Goal: Download file/media

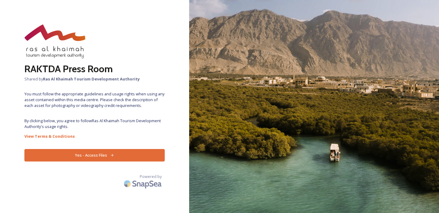
click at [73, 157] on button "Yes - Access Files" at bounding box center [94, 155] width 140 height 13
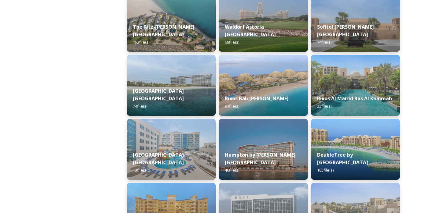
scroll to position [172, 0]
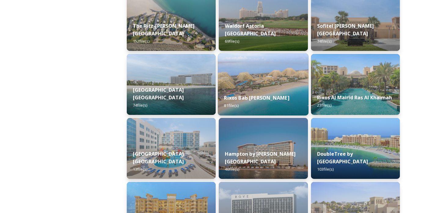
click at [263, 79] on img at bounding box center [263, 84] width 91 height 62
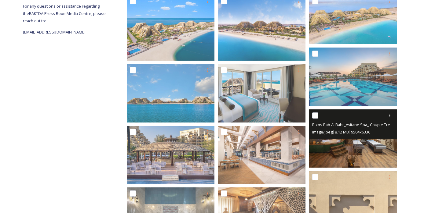
scroll to position [123, 0]
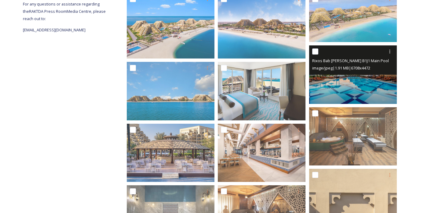
click at [352, 84] on img at bounding box center [353, 74] width 88 height 58
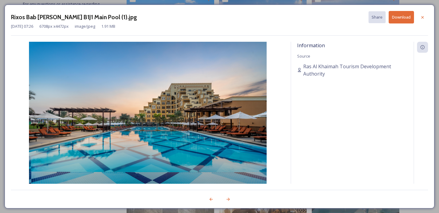
click at [404, 17] on button "Download" at bounding box center [401, 17] width 25 height 13
click at [422, 16] on icon at bounding box center [422, 17] width 5 height 5
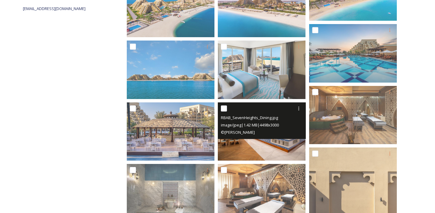
scroll to position [144, 0]
click at [260, 145] on img at bounding box center [262, 132] width 88 height 58
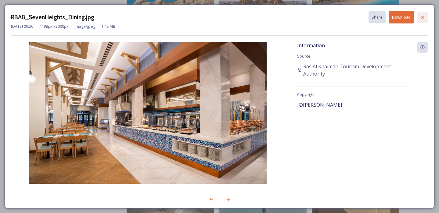
click at [425, 16] on icon at bounding box center [422, 17] width 5 height 5
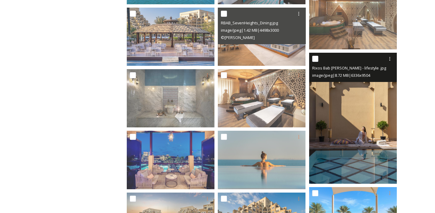
scroll to position [242, 0]
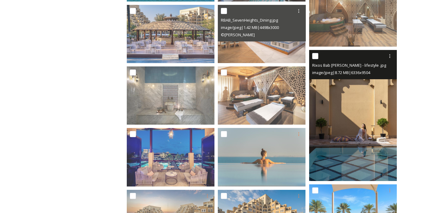
click at [352, 170] on img at bounding box center [353, 116] width 88 height 132
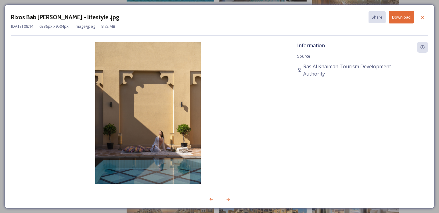
click at [401, 21] on button "Download" at bounding box center [401, 17] width 25 height 13
click at [421, 17] on icon at bounding box center [422, 17] width 5 height 5
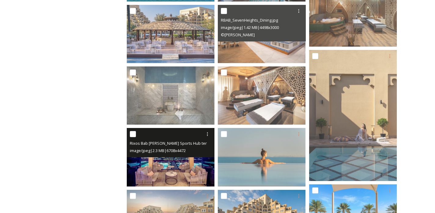
click at [175, 174] on img at bounding box center [171, 157] width 88 height 58
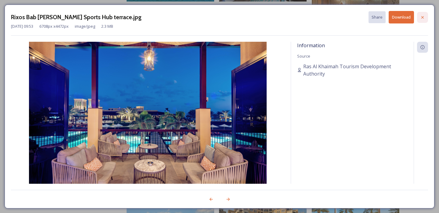
click at [424, 16] on icon at bounding box center [422, 17] width 5 height 5
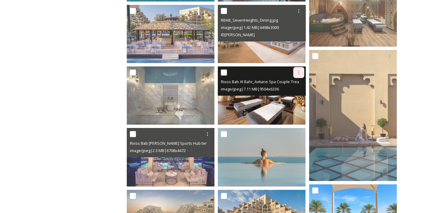
click at [268, 92] on div "image/jpeg | 7.11 MB | 9504 x 6336" at bounding box center [262, 88] width 83 height 7
click at [268, 107] on img at bounding box center [262, 96] width 88 height 58
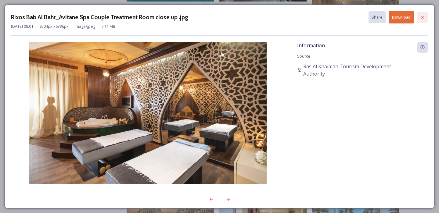
click at [425, 15] on div at bounding box center [422, 17] width 11 height 11
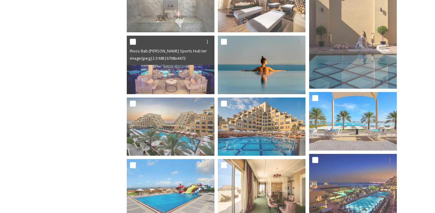
scroll to position [345, 0]
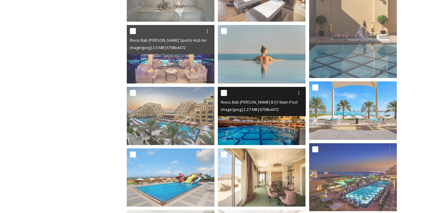
click at [264, 131] on img at bounding box center [262, 116] width 88 height 58
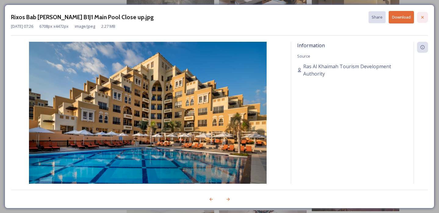
click at [423, 17] on icon at bounding box center [423, 17] width 2 height 2
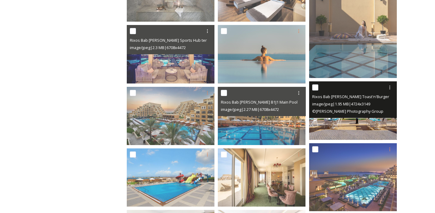
click at [359, 130] on img at bounding box center [353, 110] width 88 height 58
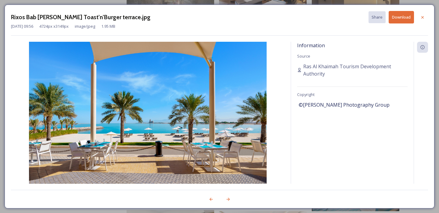
click at [401, 18] on button "Download" at bounding box center [401, 17] width 25 height 13
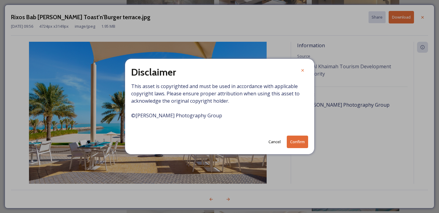
click at [293, 143] on button "Confirm" at bounding box center [297, 142] width 21 height 13
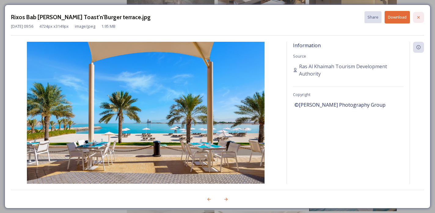
click at [418, 16] on icon at bounding box center [418, 17] width 5 height 5
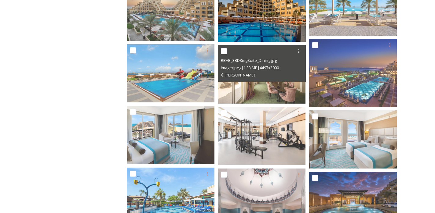
scroll to position [407, 0]
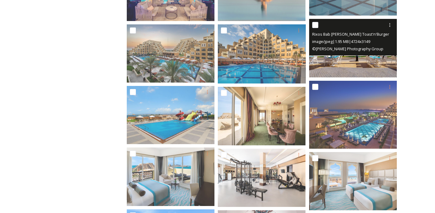
click at [340, 60] on img at bounding box center [353, 48] width 88 height 58
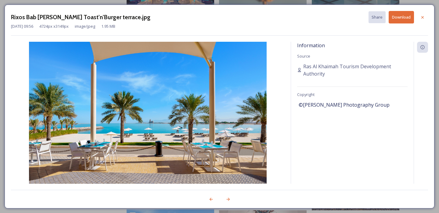
click at [403, 16] on button "Download" at bounding box center [401, 17] width 25 height 13
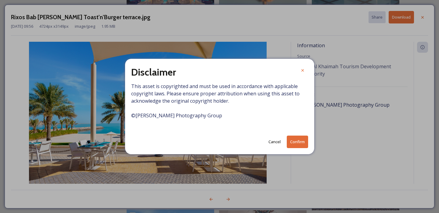
click at [275, 143] on button "Cancel" at bounding box center [275, 142] width 18 height 12
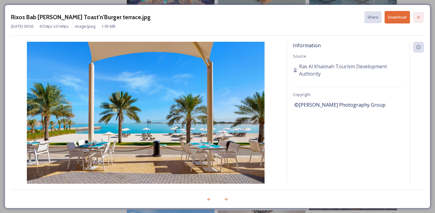
click at [418, 18] on icon at bounding box center [418, 17] width 5 height 5
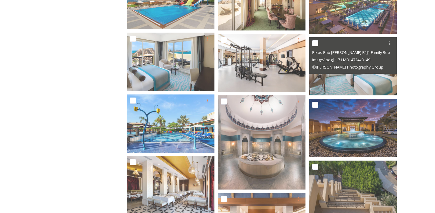
scroll to position [525, 0]
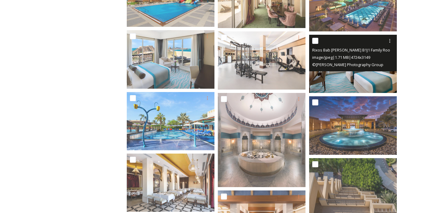
click at [360, 87] on img at bounding box center [353, 64] width 88 height 58
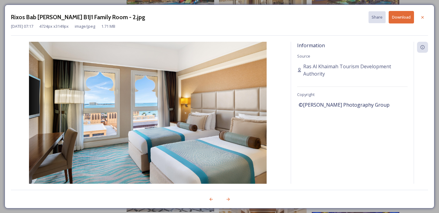
click at [400, 15] on button "Download" at bounding box center [401, 17] width 25 height 13
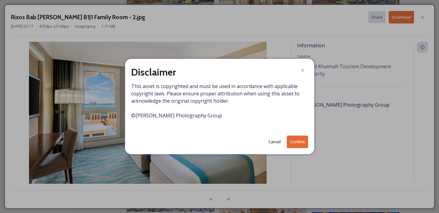
click at [298, 146] on button "Confirm" at bounding box center [297, 142] width 21 height 13
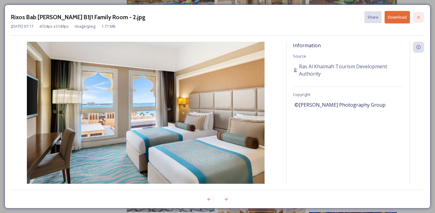
click at [419, 16] on icon at bounding box center [418, 17] width 2 height 2
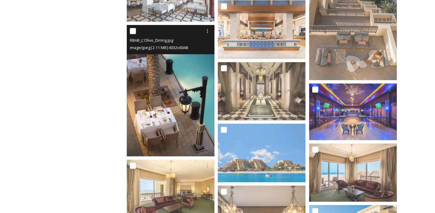
scroll to position [720, 0]
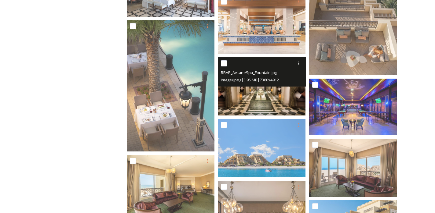
click at [243, 104] on img at bounding box center [262, 86] width 88 height 58
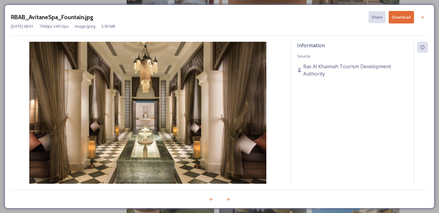
click at [411, 16] on button "Download" at bounding box center [401, 17] width 25 height 13
click at [422, 19] on icon at bounding box center [422, 17] width 5 height 5
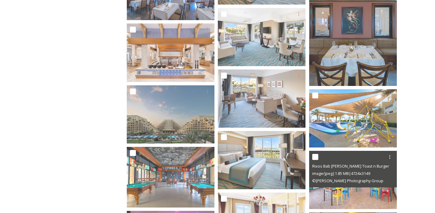
scroll to position [1356, 0]
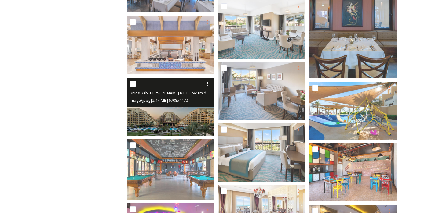
click at [178, 126] on img at bounding box center [171, 107] width 88 height 58
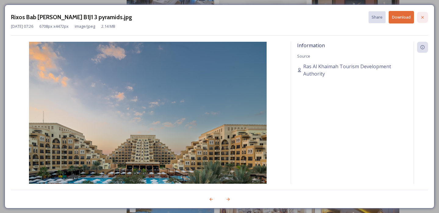
click at [422, 18] on icon at bounding box center [422, 17] width 5 height 5
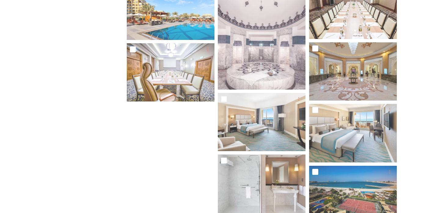
scroll to position [1838, 0]
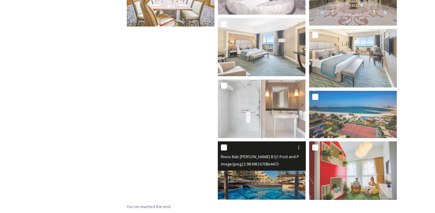
click at [280, 191] on img at bounding box center [262, 170] width 88 height 58
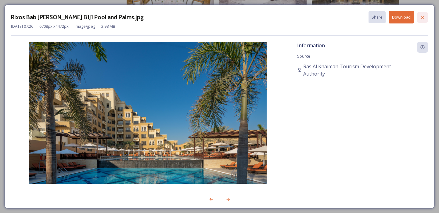
click at [422, 15] on icon at bounding box center [422, 17] width 5 height 5
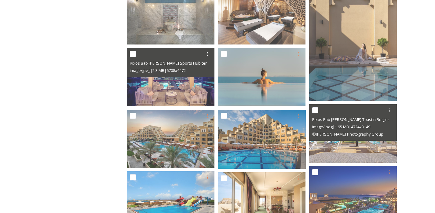
scroll to position [0, 0]
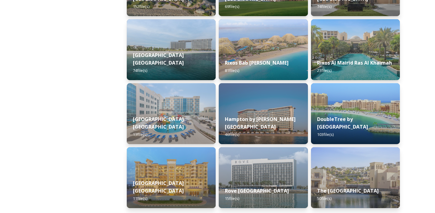
scroll to position [206, 0]
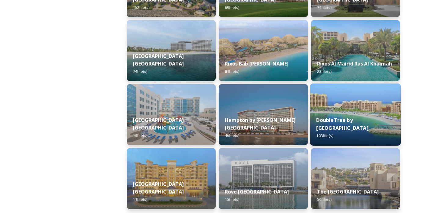
click at [341, 107] on img at bounding box center [355, 115] width 91 height 62
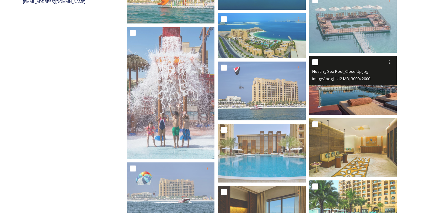
scroll to position [154, 0]
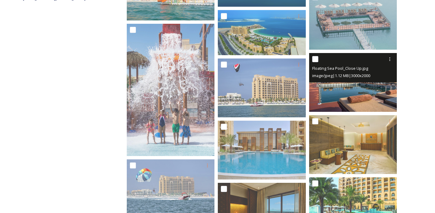
click at [354, 103] on img at bounding box center [353, 82] width 88 height 59
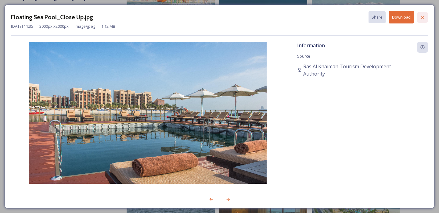
click at [420, 20] on div at bounding box center [422, 17] width 11 height 11
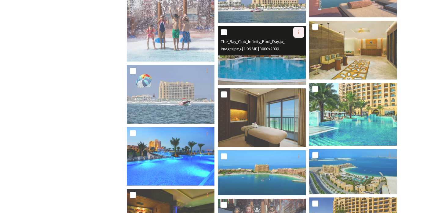
scroll to position [249, 0]
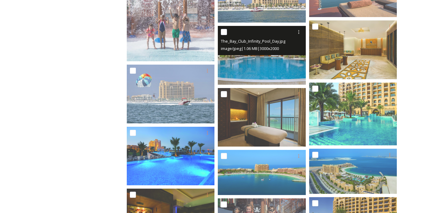
click at [270, 79] on img at bounding box center [262, 55] width 88 height 59
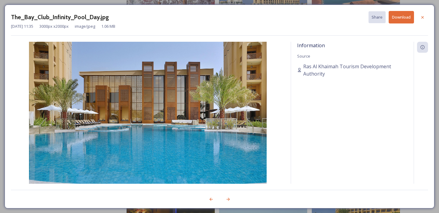
click at [407, 16] on button "Download" at bounding box center [401, 17] width 25 height 13
click at [424, 16] on icon at bounding box center [422, 17] width 5 height 5
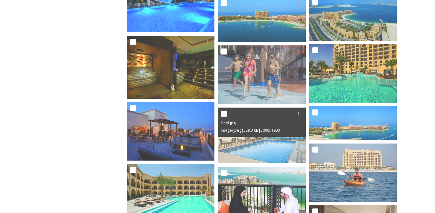
scroll to position [402, 0]
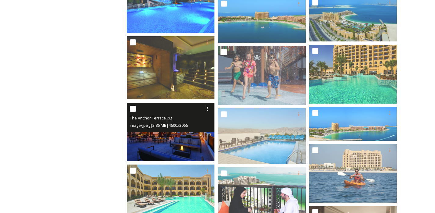
click at [162, 150] on img at bounding box center [171, 132] width 88 height 59
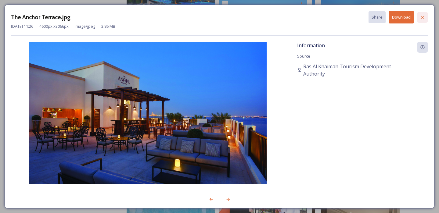
click at [421, 21] on div at bounding box center [422, 17] width 11 height 11
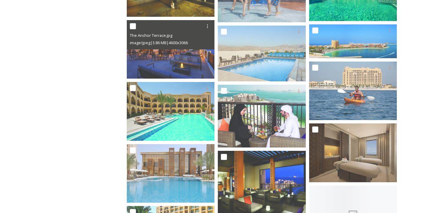
scroll to position [494, 0]
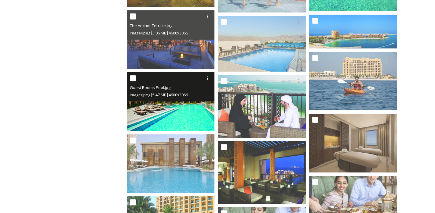
click at [178, 126] on img at bounding box center [171, 101] width 88 height 59
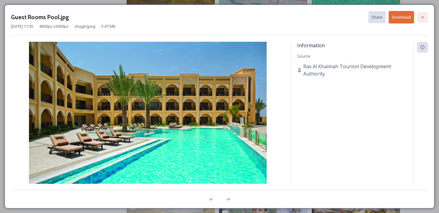
click at [423, 18] on icon at bounding box center [422, 17] width 5 height 5
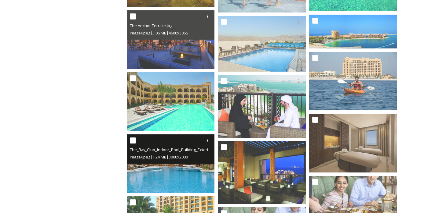
click at [169, 185] on img at bounding box center [171, 164] width 88 height 59
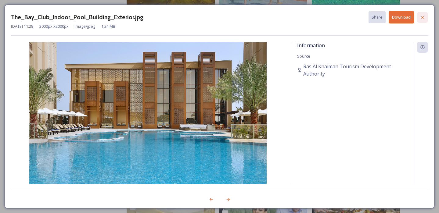
click at [423, 15] on icon at bounding box center [422, 17] width 5 height 5
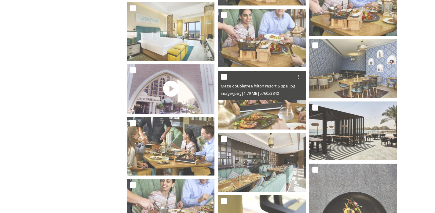
scroll to position [758, 0]
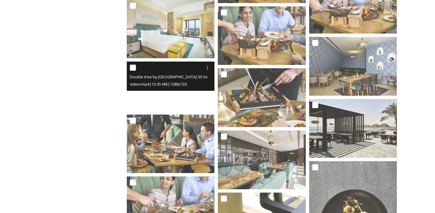
click at [199, 104] on video "Double tree by Hilton Resort & spa Marjan Island 30 Sec.mp4" at bounding box center [171, 87] width 88 height 50
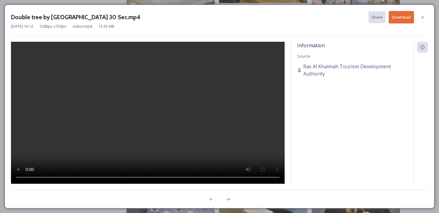
click at [398, 18] on button "Download" at bounding box center [401, 17] width 25 height 13
click at [424, 15] on icon at bounding box center [422, 17] width 5 height 5
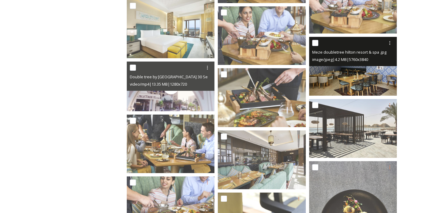
click at [333, 92] on img at bounding box center [353, 66] width 88 height 59
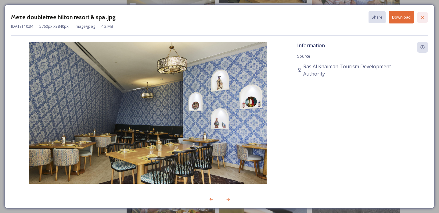
click at [422, 14] on div at bounding box center [422, 17] width 11 height 11
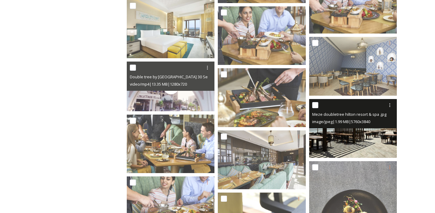
click at [361, 137] on img at bounding box center [353, 128] width 88 height 59
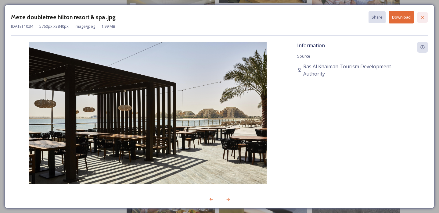
click at [423, 16] on icon at bounding box center [422, 17] width 5 height 5
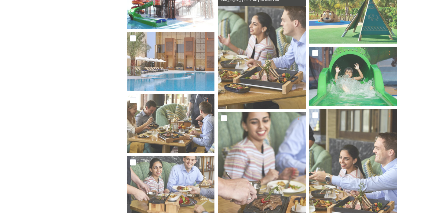
scroll to position [2372, 0]
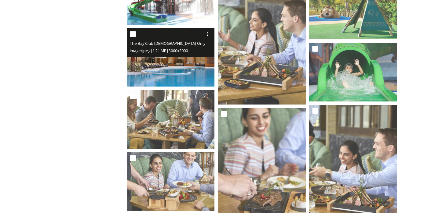
click at [186, 83] on img at bounding box center [171, 57] width 88 height 59
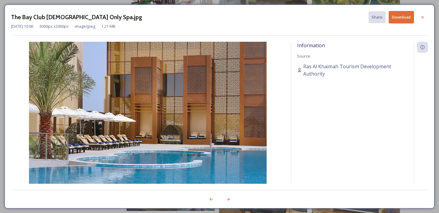
click at [396, 18] on button "Download" at bounding box center [401, 17] width 25 height 13
click at [421, 16] on icon at bounding box center [422, 17] width 5 height 5
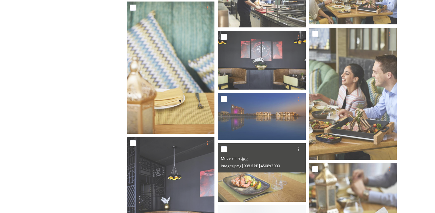
scroll to position [2689, 0]
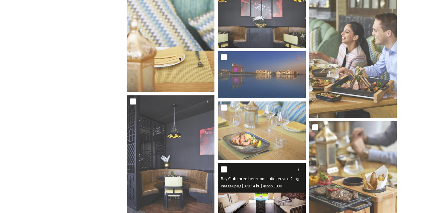
click at [272, 200] on img at bounding box center [262, 192] width 88 height 57
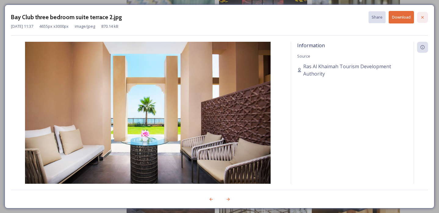
click at [422, 15] on icon at bounding box center [422, 17] width 5 height 5
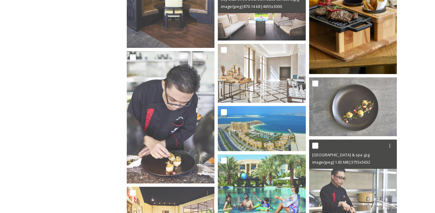
scroll to position [2901, 0]
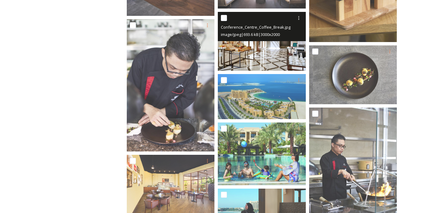
click at [265, 65] on img at bounding box center [262, 41] width 88 height 59
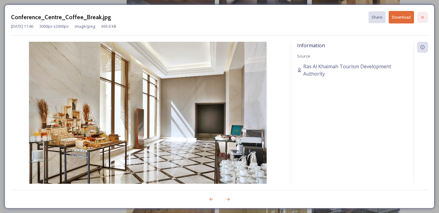
click at [425, 17] on div at bounding box center [422, 17] width 11 height 11
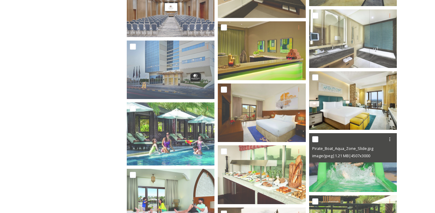
scroll to position [3198, 0]
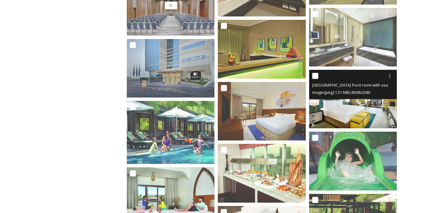
click at [352, 119] on img at bounding box center [353, 99] width 88 height 59
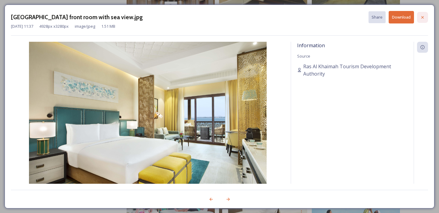
click at [424, 16] on icon at bounding box center [422, 17] width 5 height 5
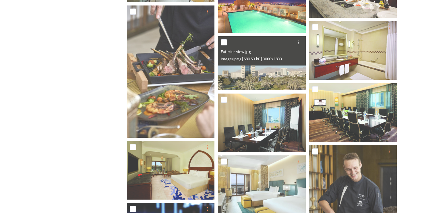
scroll to position [3813, 0]
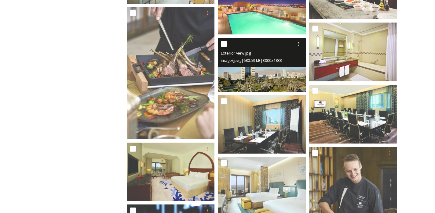
click at [272, 80] on img at bounding box center [262, 65] width 88 height 54
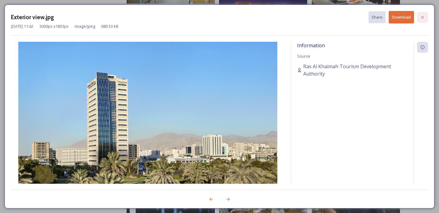
click at [422, 19] on icon at bounding box center [422, 17] width 5 height 5
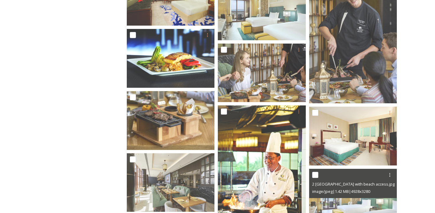
scroll to position [4054, 0]
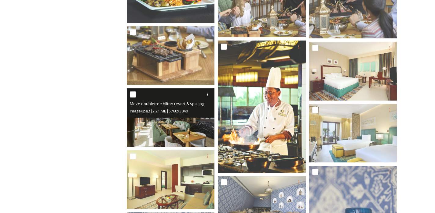
click at [180, 145] on img at bounding box center [171, 117] width 88 height 59
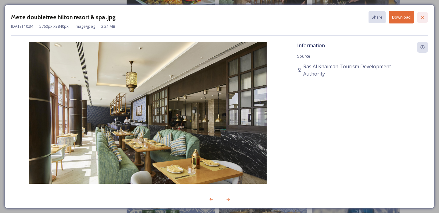
click at [422, 20] on div at bounding box center [422, 17] width 11 height 11
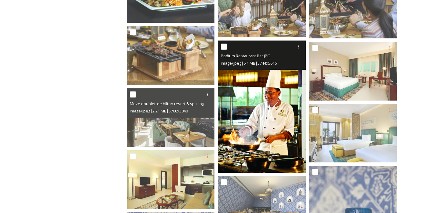
scroll to position [4009, 0]
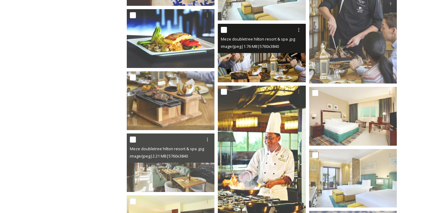
click at [266, 73] on img at bounding box center [262, 53] width 88 height 59
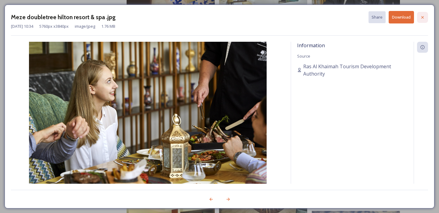
click at [425, 17] on icon at bounding box center [422, 17] width 5 height 5
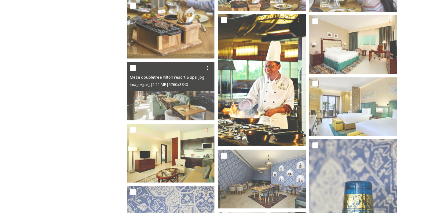
scroll to position [4084, 0]
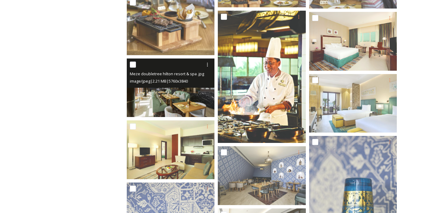
click at [165, 101] on img at bounding box center [171, 87] width 88 height 59
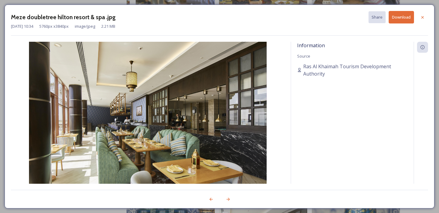
click at [400, 17] on button "Download" at bounding box center [401, 17] width 25 height 13
click at [424, 19] on icon at bounding box center [422, 17] width 5 height 5
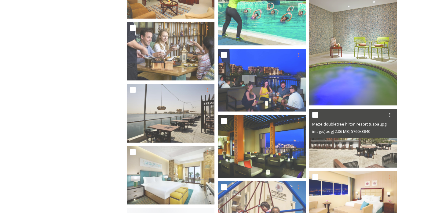
scroll to position [4505, 0]
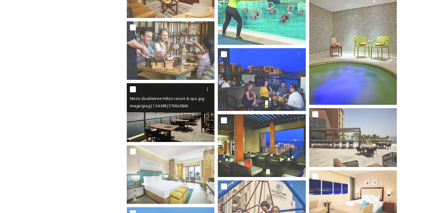
click at [190, 134] on img at bounding box center [171, 112] width 88 height 59
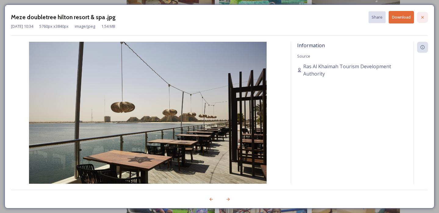
click at [422, 17] on icon at bounding box center [423, 17] width 2 height 2
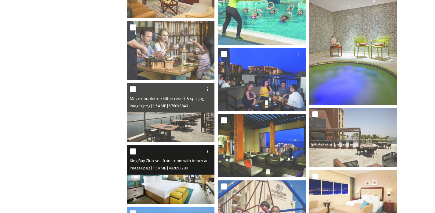
click at [197, 197] on img at bounding box center [171, 175] width 88 height 59
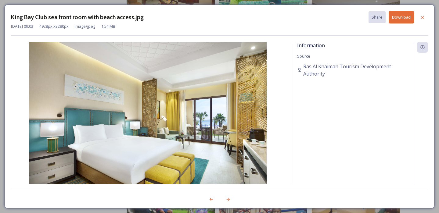
click at [404, 16] on button "Download" at bounding box center [401, 17] width 25 height 13
click at [423, 19] on icon at bounding box center [422, 17] width 5 height 5
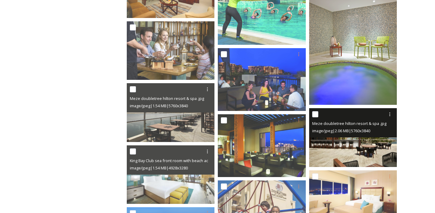
click at [328, 151] on img at bounding box center [353, 137] width 88 height 59
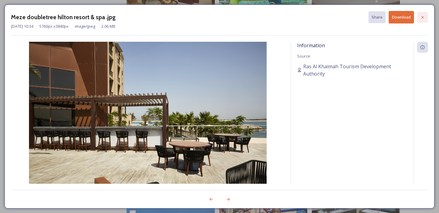
click at [425, 18] on icon at bounding box center [422, 17] width 5 height 5
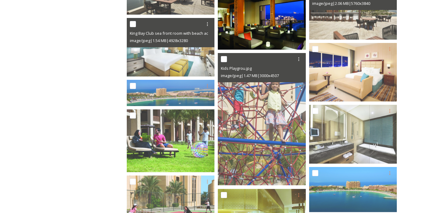
scroll to position [4639, 0]
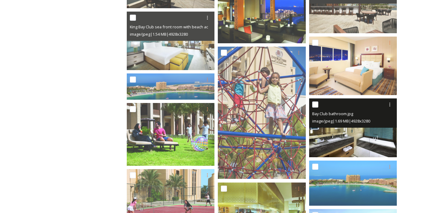
click at [353, 145] on img at bounding box center [353, 128] width 88 height 59
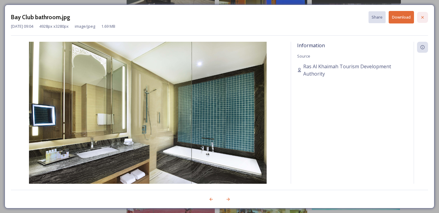
click at [421, 17] on icon at bounding box center [422, 17] width 5 height 5
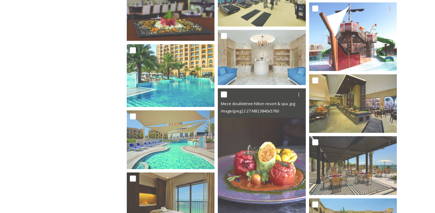
scroll to position [5174, 0]
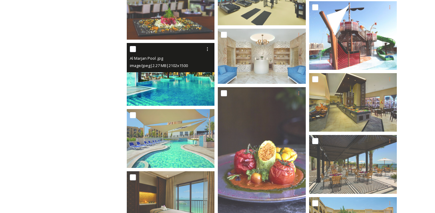
click at [170, 89] on img at bounding box center [171, 74] width 88 height 63
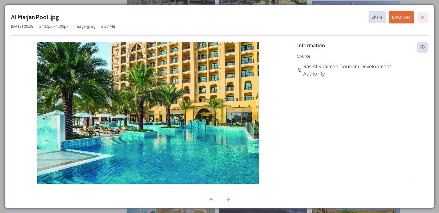
click at [422, 18] on icon at bounding box center [422, 17] width 5 height 5
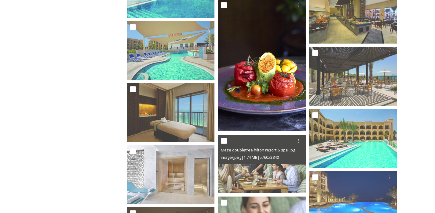
scroll to position [5280, 0]
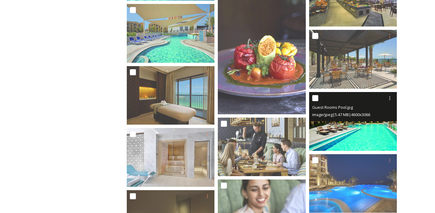
click at [342, 141] on img at bounding box center [353, 121] width 88 height 59
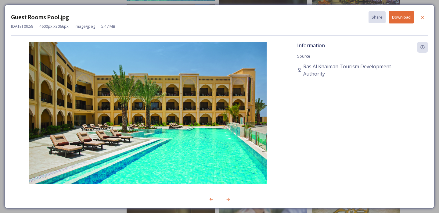
click at [407, 19] on button "Download" at bounding box center [401, 17] width 25 height 13
click at [421, 17] on icon at bounding box center [422, 17] width 5 height 5
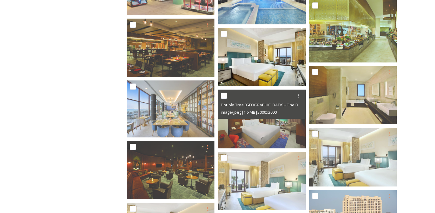
scroll to position [6815, 0]
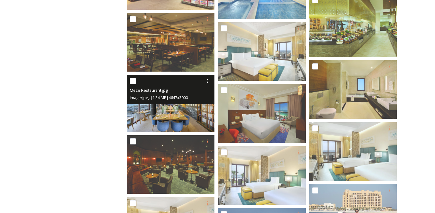
click at [161, 124] on img at bounding box center [171, 103] width 88 height 57
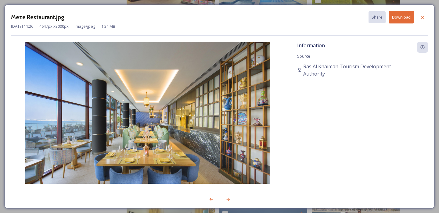
click at [397, 19] on button "Download" at bounding box center [401, 17] width 25 height 13
click at [424, 18] on icon at bounding box center [422, 17] width 5 height 5
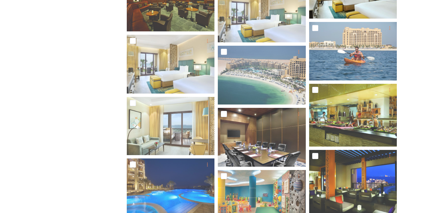
scroll to position [6977, 0]
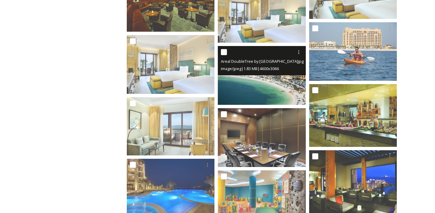
click at [258, 96] on img at bounding box center [262, 75] width 88 height 59
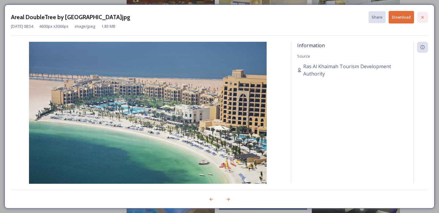
click at [426, 15] on div at bounding box center [422, 17] width 11 height 11
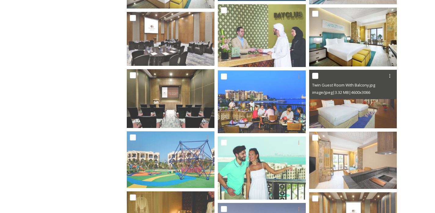
scroll to position [7254, 0]
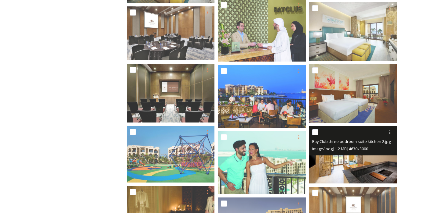
click at [323, 170] on img at bounding box center [353, 154] width 88 height 57
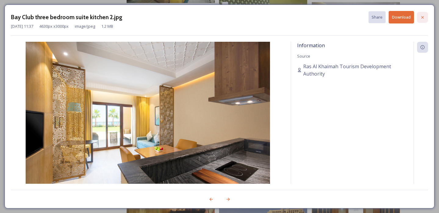
click at [422, 14] on div at bounding box center [422, 17] width 11 height 11
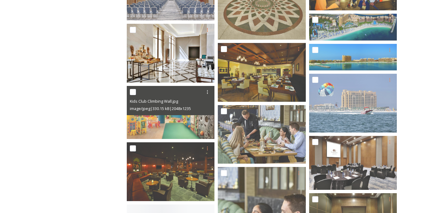
scroll to position [7889, 0]
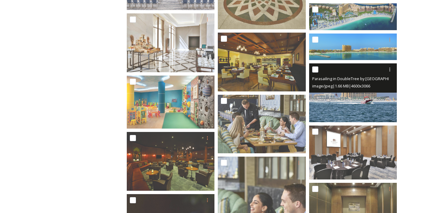
click at [343, 112] on img at bounding box center [353, 92] width 88 height 59
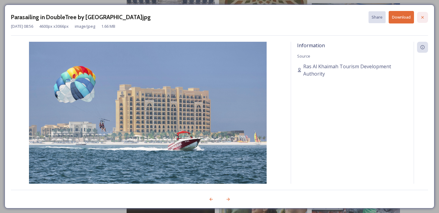
click at [424, 17] on icon at bounding box center [422, 17] width 5 height 5
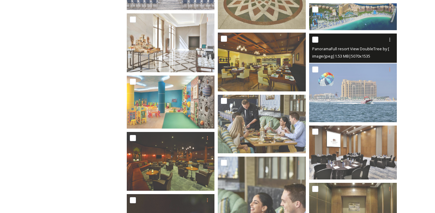
click at [354, 57] on div "image/jpeg | 1.53 MB | 5070 x 1535" at bounding box center [353, 55] width 83 height 7
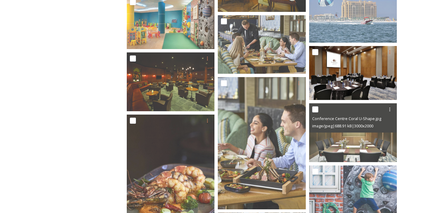
scroll to position [7969, 0]
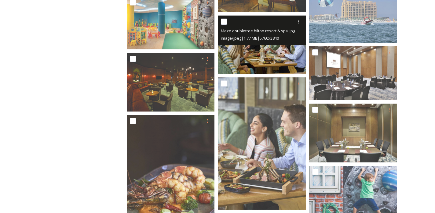
click at [255, 68] on img at bounding box center [262, 44] width 88 height 59
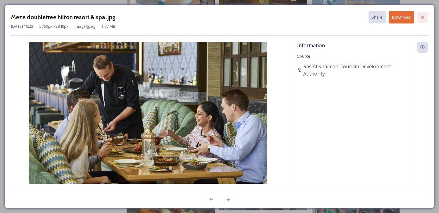
click at [425, 17] on icon at bounding box center [422, 17] width 5 height 5
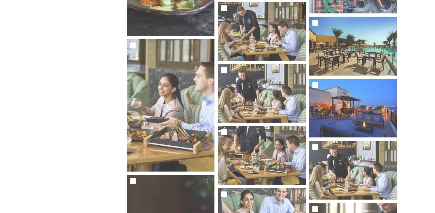
scroll to position [8181, 0]
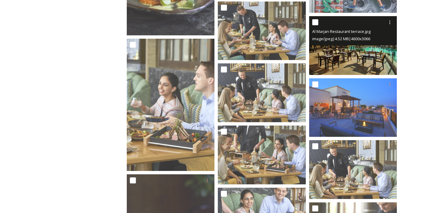
click at [345, 65] on img at bounding box center [353, 45] width 88 height 59
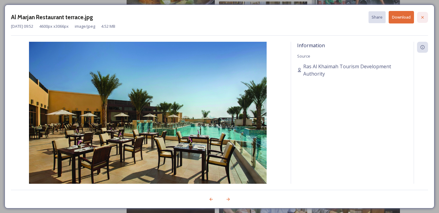
click at [422, 18] on icon at bounding box center [422, 17] width 5 height 5
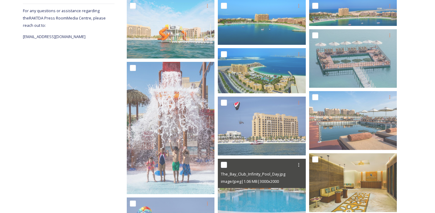
scroll to position [0, 0]
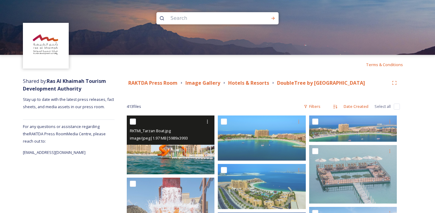
click at [192, 157] on img at bounding box center [171, 145] width 88 height 59
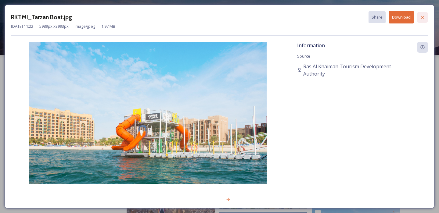
click at [423, 15] on icon at bounding box center [422, 17] width 5 height 5
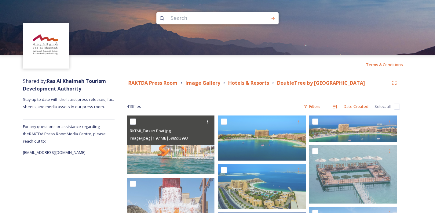
click at [252, 87] on div "RAKTDA Press Room Image Gallery Hotels & Resorts DoubleTree by [GEOGRAPHIC_DATA…" at bounding box center [258, 83] width 262 height 8
copy div "DoubleTree by [GEOGRAPHIC_DATA]"
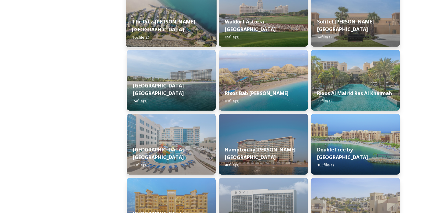
scroll to position [230, 0]
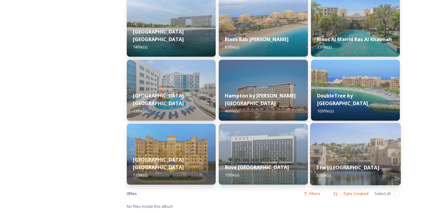
click at [341, 154] on img at bounding box center [355, 154] width 91 height 62
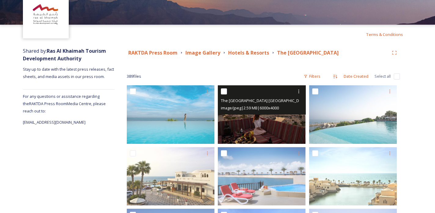
scroll to position [31, 0]
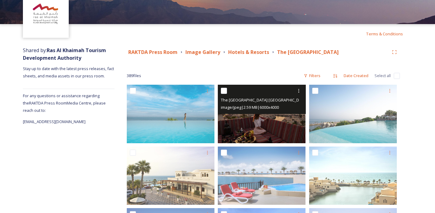
click at [260, 120] on img at bounding box center [262, 114] width 88 height 58
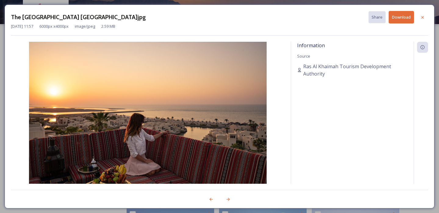
click at [405, 13] on button "Download" at bounding box center [401, 17] width 25 height 13
click at [426, 18] on div at bounding box center [422, 17] width 11 height 11
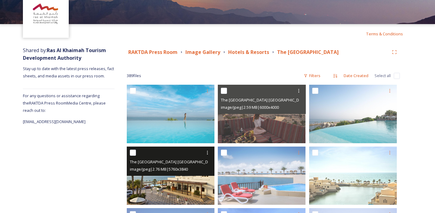
click at [176, 181] on img at bounding box center [171, 176] width 88 height 58
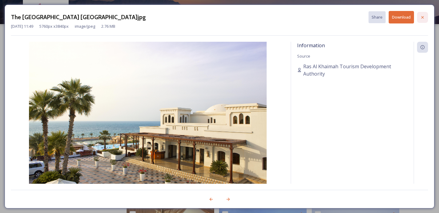
click at [421, 16] on icon at bounding box center [422, 17] width 5 height 5
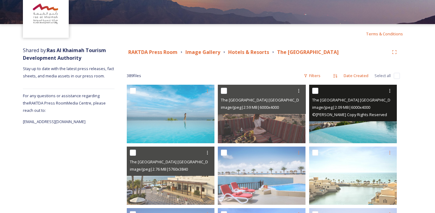
click at [346, 134] on img at bounding box center [353, 114] width 88 height 58
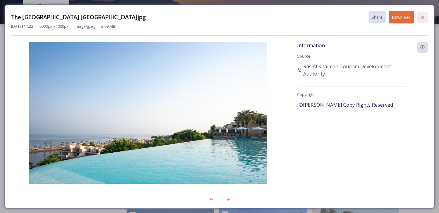
click at [422, 16] on icon at bounding box center [423, 17] width 2 height 2
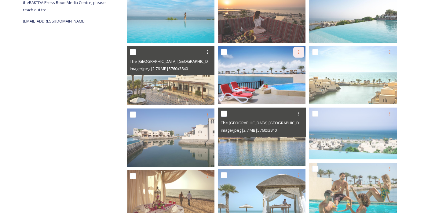
scroll to position [138, 0]
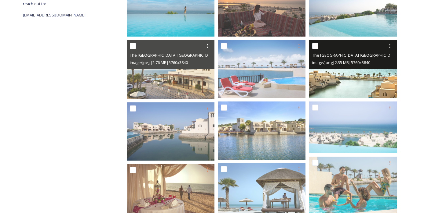
click at [351, 81] on img at bounding box center [353, 69] width 88 height 58
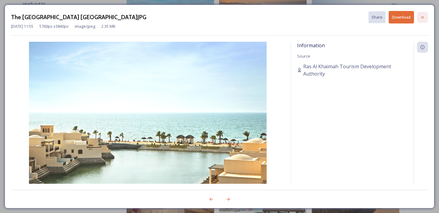
click at [426, 16] on div at bounding box center [422, 17] width 11 height 11
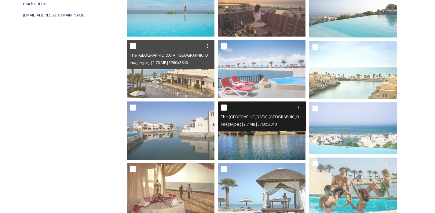
click at [289, 135] on img at bounding box center [262, 131] width 88 height 58
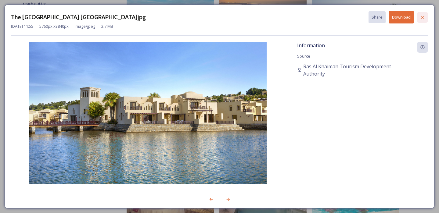
click at [425, 16] on div at bounding box center [422, 17] width 11 height 11
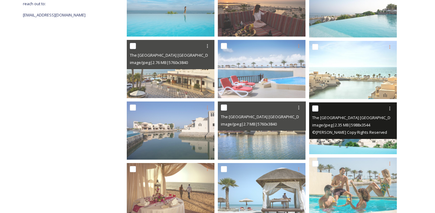
click at [377, 149] on img at bounding box center [353, 129] width 88 height 52
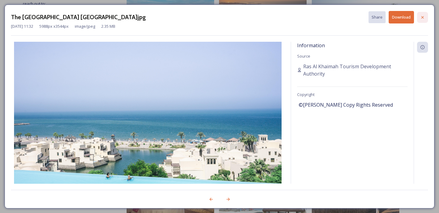
click at [422, 18] on icon at bounding box center [422, 17] width 5 height 5
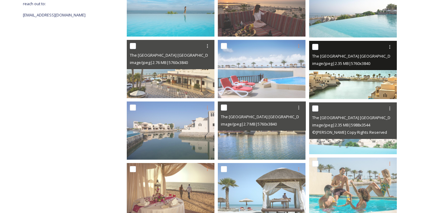
click at [381, 78] on img at bounding box center [353, 70] width 88 height 58
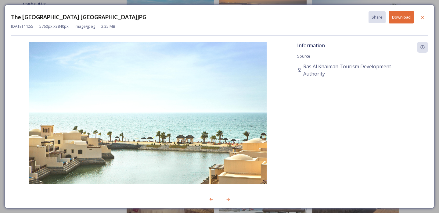
click at [405, 16] on button "Download" at bounding box center [401, 17] width 25 height 13
click at [425, 16] on icon at bounding box center [422, 17] width 5 height 5
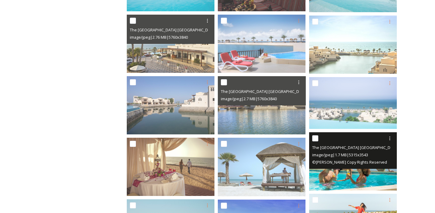
scroll to position [177, 0]
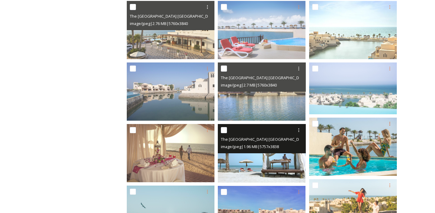
click at [280, 169] on img at bounding box center [262, 153] width 88 height 58
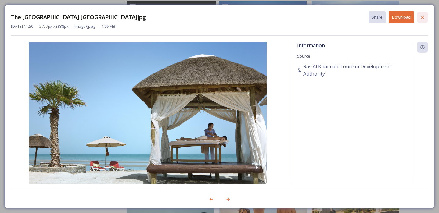
click at [422, 17] on icon at bounding box center [422, 17] width 5 height 5
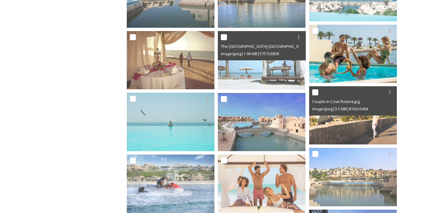
scroll to position [355, 0]
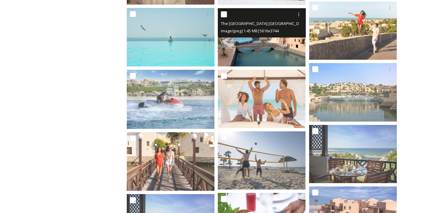
click at [246, 47] on img at bounding box center [262, 37] width 88 height 58
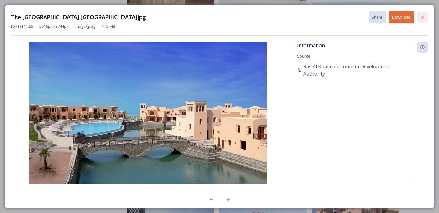
click at [421, 18] on icon at bounding box center [422, 17] width 5 height 5
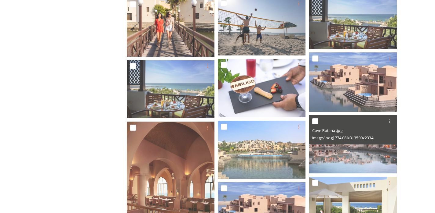
scroll to position [514, 0]
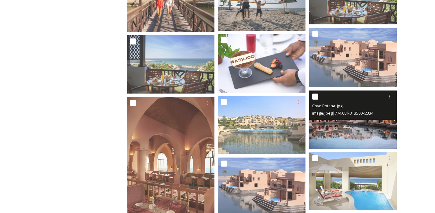
click at [349, 144] on img at bounding box center [353, 120] width 88 height 58
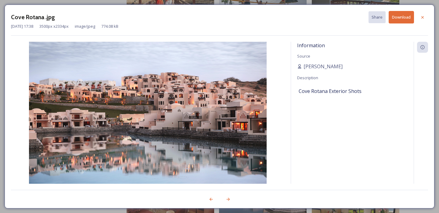
click at [400, 19] on button "Download" at bounding box center [401, 17] width 25 height 13
click at [423, 16] on icon at bounding box center [423, 17] width 2 height 2
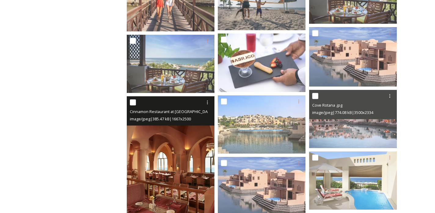
scroll to position [634, 0]
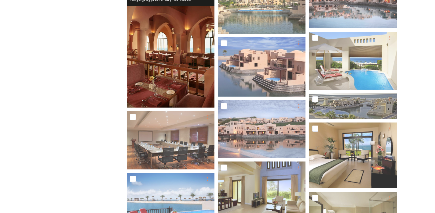
click at [181, 79] on img at bounding box center [171, 42] width 88 height 132
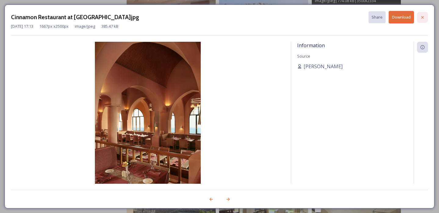
click at [423, 16] on icon at bounding box center [422, 17] width 5 height 5
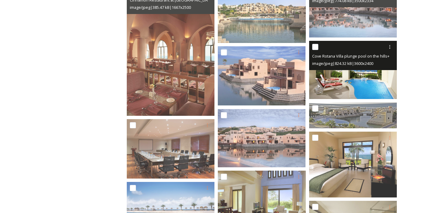
click at [357, 93] on img at bounding box center [353, 70] width 88 height 58
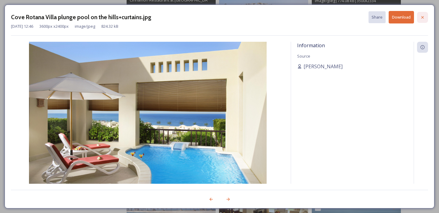
click at [423, 15] on icon at bounding box center [422, 17] width 5 height 5
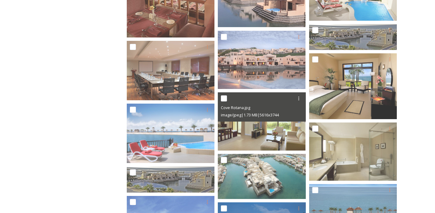
scroll to position [768, 0]
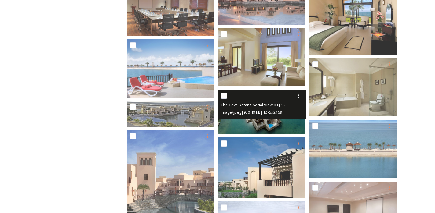
click at [267, 120] on img at bounding box center [262, 112] width 88 height 45
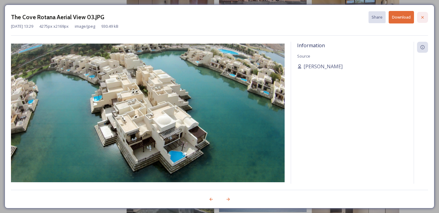
click at [420, 15] on icon at bounding box center [422, 17] width 5 height 5
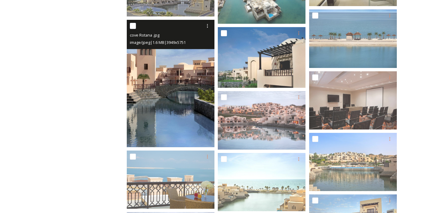
scroll to position [910, 0]
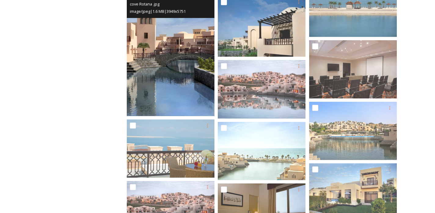
click at [147, 91] on img at bounding box center [171, 53] width 88 height 128
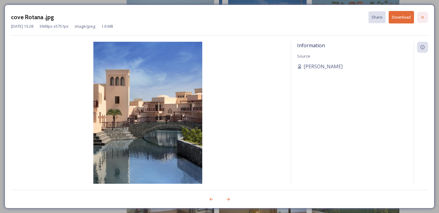
click at [422, 19] on icon at bounding box center [422, 17] width 5 height 5
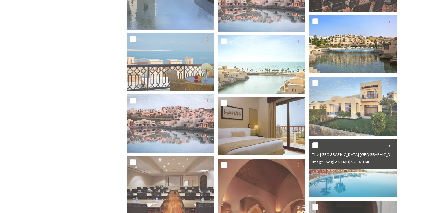
scroll to position [1041, 0]
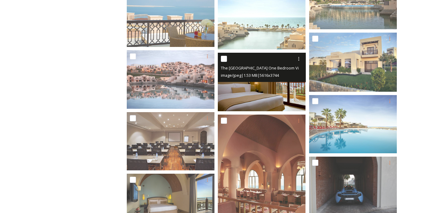
click at [245, 100] on img at bounding box center [262, 82] width 88 height 58
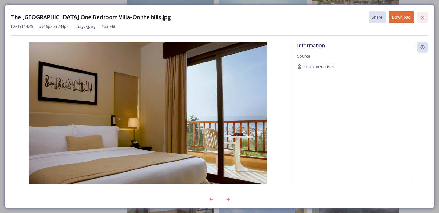
click at [425, 16] on div at bounding box center [422, 17] width 11 height 11
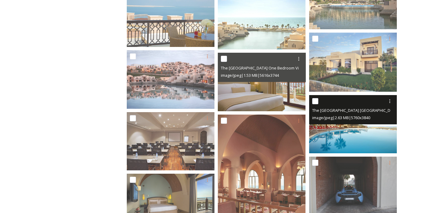
click at [363, 136] on img at bounding box center [353, 124] width 88 height 58
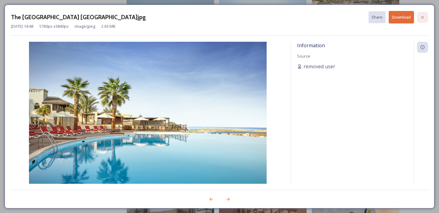
click at [422, 16] on icon at bounding box center [422, 17] width 5 height 5
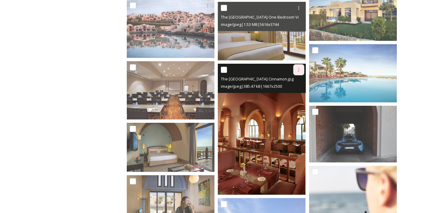
scroll to position [990, 0]
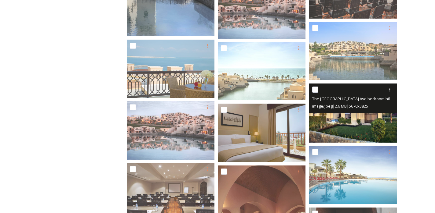
click at [351, 116] on img at bounding box center [353, 113] width 88 height 59
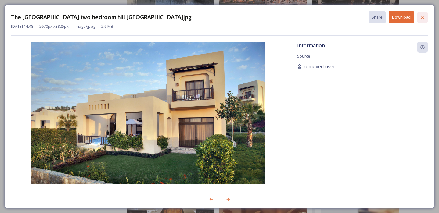
click at [424, 16] on icon at bounding box center [422, 17] width 5 height 5
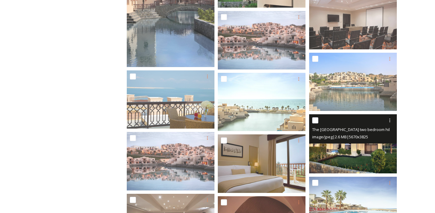
scroll to position [929, 0]
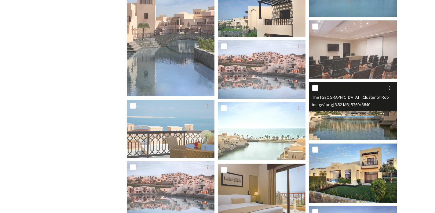
click at [346, 129] on img at bounding box center [353, 111] width 88 height 58
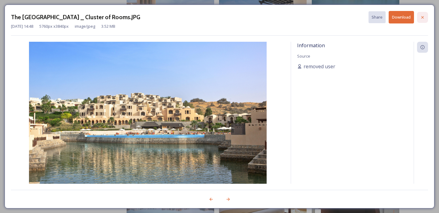
click at [421, 16] on icon at bounding box center [422, 17] width 5 height 5
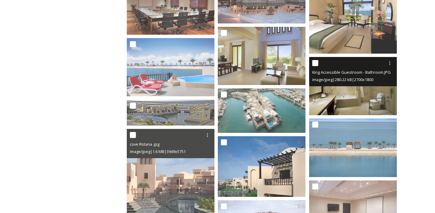
scroll to position [720, 0]
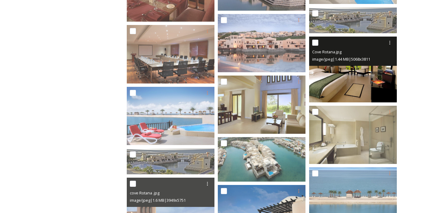
click at [363, 90] on img at bounding box center [353, 70] width 88 height 66
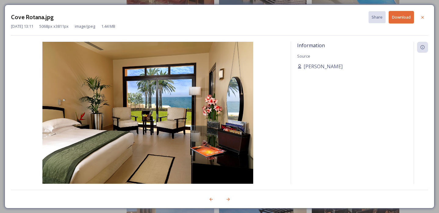
click at [407, 20] on button "Download" at bounding box center [401, 17] width 25 height 13
click at [424, 17] on icon at bounding box center [422, 17] width 5 height 5
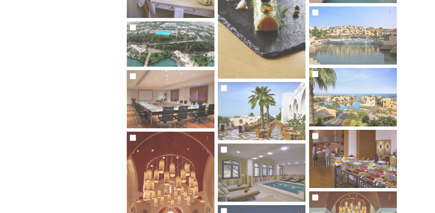
scroll to position [2113, 0]
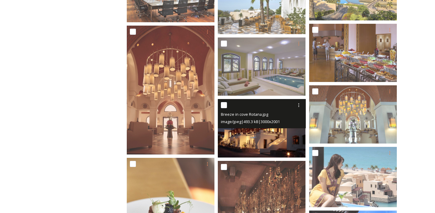
click at [263, 145] on img at bounding box center [262, 128] width 88 height 58
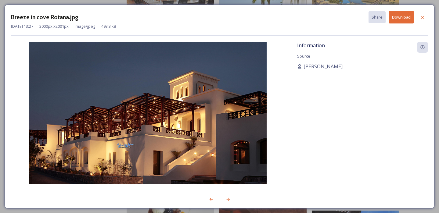
click at [410, 21] on button "Download" at bounding box center [401, 17] width 25 height 13
click at [424, 17] on icon at bounding box center [422, 17] width 5 height 5
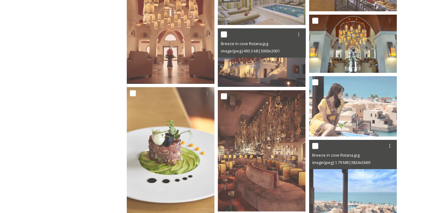
scroll to position [2227, 0]
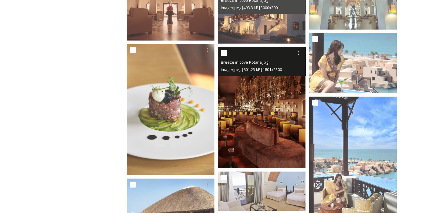
click at [278, 155] on img at bounding box center [262, 107] width 88 height 121
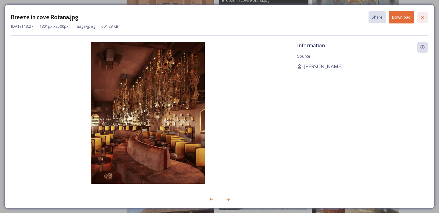
click at [423, 19] on icon at bounding box center [422, 17] width 5 height 5
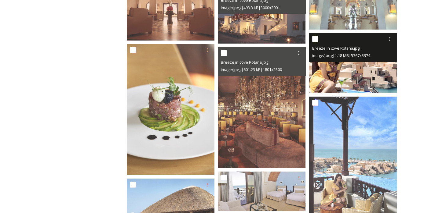
click at [370, 77] on img at bounding box center [353, 63] width 88 height 60
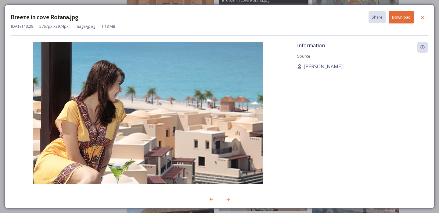
click at [411, 16] on button "Download" at bounding box center [401, 17] width 25 height 13
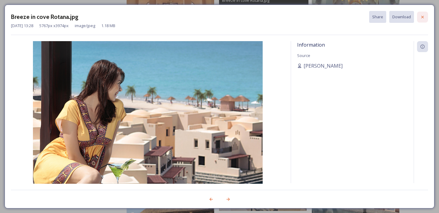
click at [424, 16] on icon at bounding box center [422, 17] width 5 height 5
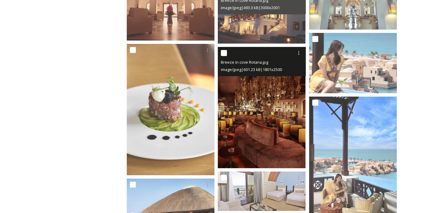
click at [282, 125] on img at bounding box center [262, 107] width 88 height 121
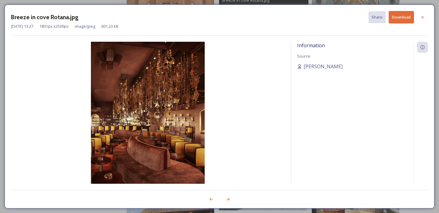
click at [411, 14] on button "Download" at bounding box center [401, 17] width 25 height 13
click at [422, 16] on icon at bounding box center [422, 17] width 5 height 5
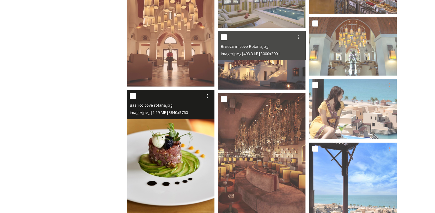
scroll to position [2181, 0]
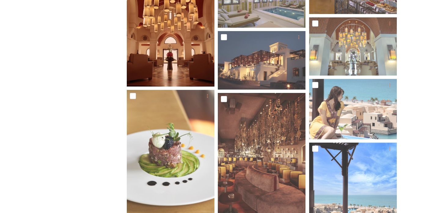
click at [194, 77] on img at bounding box center [171, 22] width 88 height 129
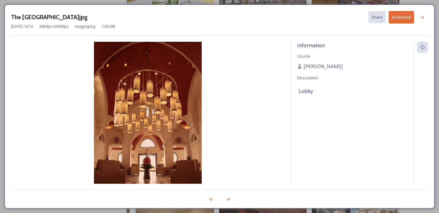
drag, startPoint x: 406, startPoint y: 20, endPoint x: 414, endPoint y: 19, distance: 7.7
click at [406, 20] on button "Download" at bounding box center [401, 17] width 25 height 13
click at [420, 18] on div at bounding box center [422, 17] width 11 height 11
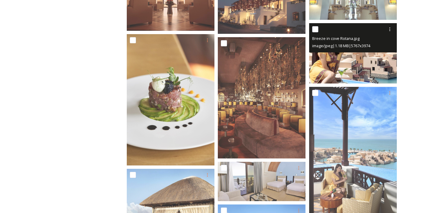
scroll to position [2275, 0]
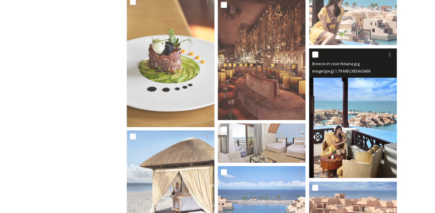
click at [352, 110] on img at bounding box center [353, 114] width 88 height 130
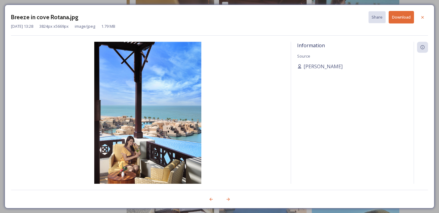
click at [410, 15] on button "Download" at bounding box center [401, 17] width 25 height 13
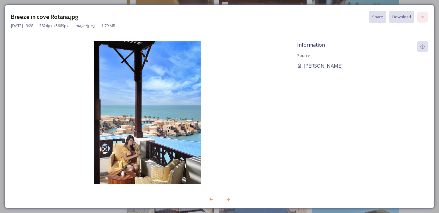
click at [424, 13] on div at bounding box center [422, 17] width 11 height 11
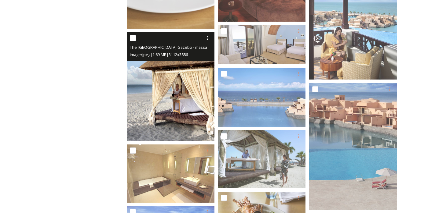
scroll to position [2386, 0]
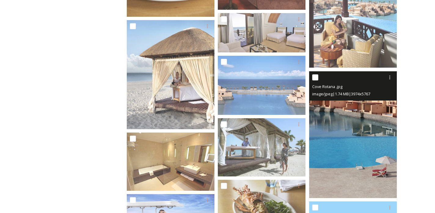
click at [325, 151] on img at bounding box center [353, 134] width 88 height 127
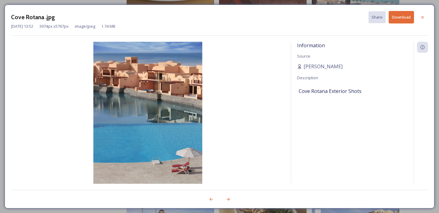
click at [398, 18] on button "Download" at bounding box center [401, 17] width 25 height 13
click at [423, 20] on div at bounding box center [422, 17] width 11 height 11
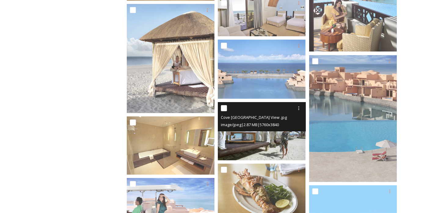
scroll to position [2413, 0]
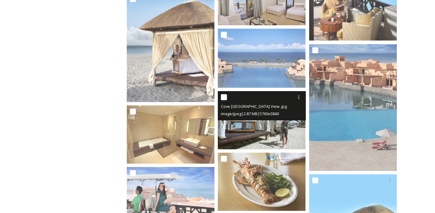
click at [276, 142] on img at bounding box center [262, 120] width 88 height 58
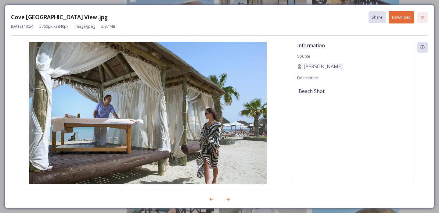
click at [422, 14] on div at bounding box center [422, 17] width 11 height 11
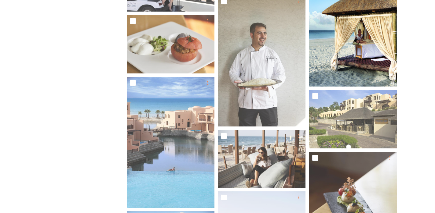
scroll to position [2680, 0]
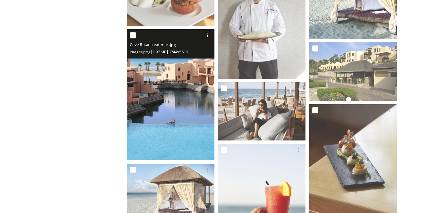
click at [165, 127] on img at bounding box center [171, 95] width 88 height 132
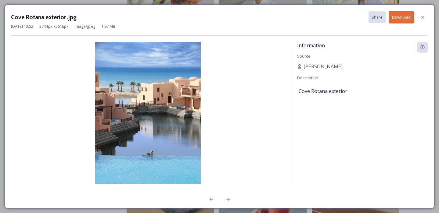
click at [398, 18] on button "Download" at bounding box center [401, 17] width 25 height 13
click at [425, 17] on icon at bounding box center [422, 17] width 5 height 5
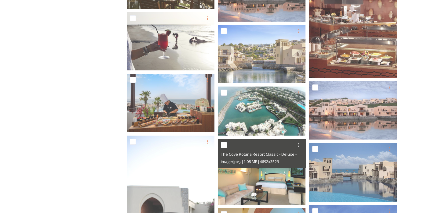
scroll to position [3849, 0]
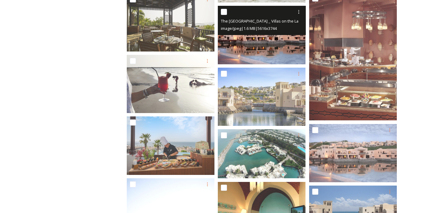
click at [286, 58] on img at bounding box center [262, 35] width 88 height 58
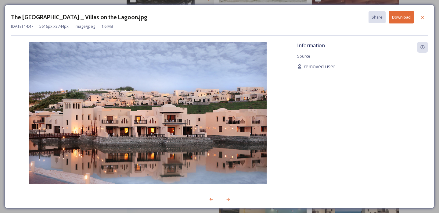
click at [393, 15] on button "Download" at bounding box center [401, 17] width 25 height 13
click at [420, 16] on icon at bounding box center [422, 17] width 5 height 5
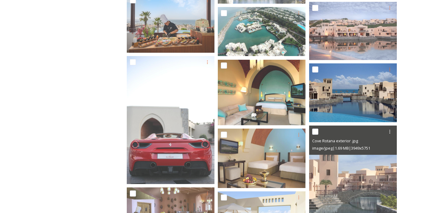
scroll to position [4017, 0]
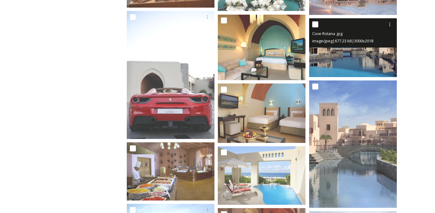
click at [335, 60] on img at bounding box center [353, 47] width 88 height 59
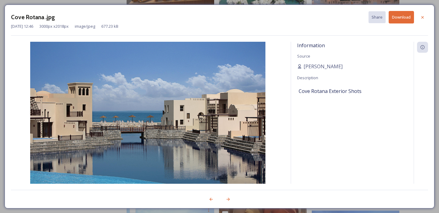
drag, startPoint x: 422, startPoint y: 19, endPoint x: 418, endPoint y: 37, distance: 19.0
click at [422, 19] on icon at bounding box center [422, 17] width 5 height 5
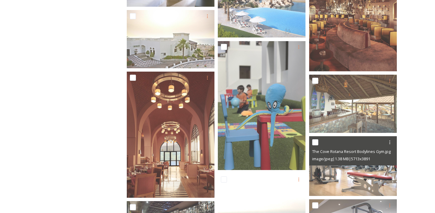
scroll to position [4628, 0]
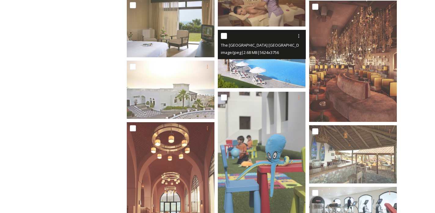
click at [287, 82] on img at bounding box center [262, 59] width 88 height 58
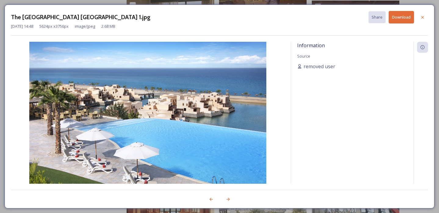
click at [396, 17] on button "Download" at bounding box center [401, 17] width 25 height 13
click at [421, 16] on icon at bounding box center [422, 17] width 5 height 5
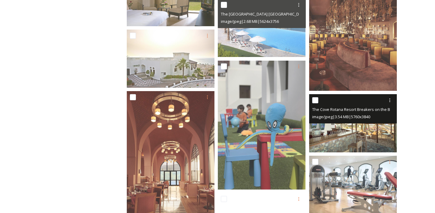
scroll to position [4677, 0]
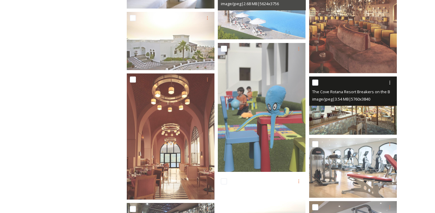
click at [368, 123] on img at bounding box center [353, 106] width 88 height 58
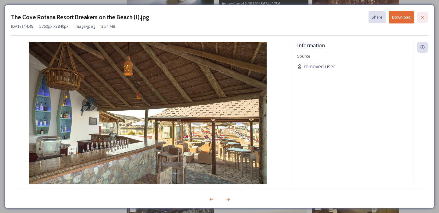
click at [418, 18] on div at bounding box center [422, 17] width 11 height 11
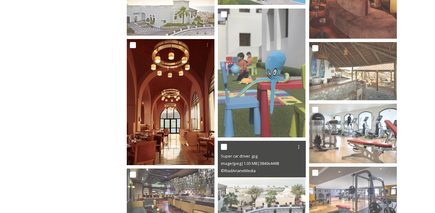
scroll to position [4712, 0]
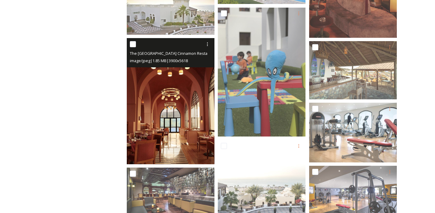
click at [178, 144] on img at bounding box center [171, 101] width 88 height 126
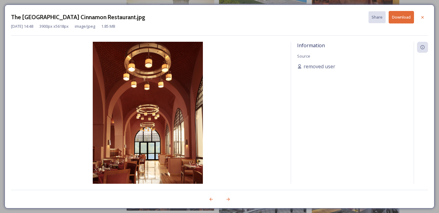
drag, startPoint x: 398, startPoint y: 19, endPoint x: 410, endPoint y: 17, distance: 11.5
click at [398, 19] on button "Download" at bounding box center [401, 17] width 25 height 13
drag, startPoint x: 428, startPoint y: 15, endPoint x: 422, endPoint y: 22, distance: 10.2
click at [429, 15] on div "The [GEOGRAPHIC_DATA] Cinnamon Restaurant.jpg Share Download [DATE] 14:48 3900 …" at bounding box center [220, 107] width 430 height 204
click at [422, 21] on div at bounding box center [422, 17] width 11 height 11
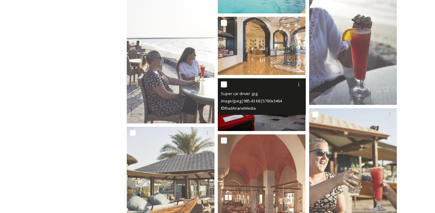
scroll to position [5819, 0]
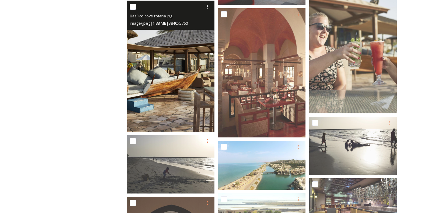
click at [180, 85] on img at bounding box center [171, 67] width 88 height 132
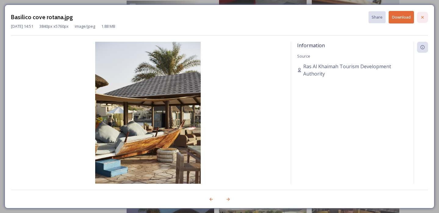
click at [424, 19] on icon at bounding box center [422, 17] width 5 height 5
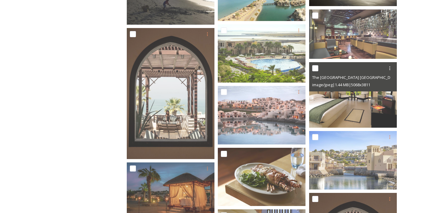
scroll to position [5988, 0]
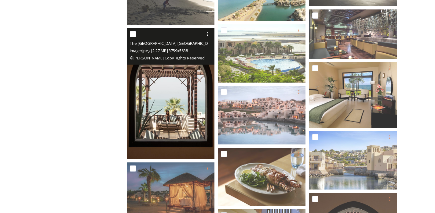
click at [177, 127] on img at bounding box center [171, 94] width 88 height 132
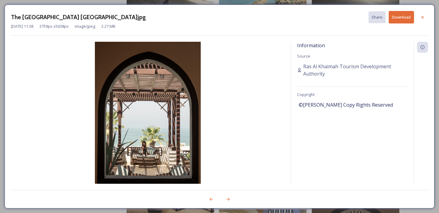
click at [400, 20] on button "Download" at bounding box center [401, 17] width 25 height 13
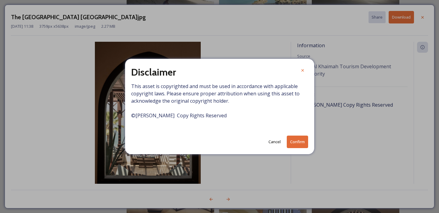
click at [297, 148] on button "Confirm" at bounding box center [297, 142] width 21 height 13
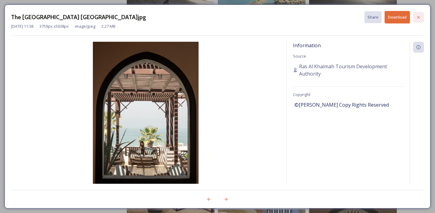
click at [418, 18] on icon at bounding box center [418, 17] width 5 height 5
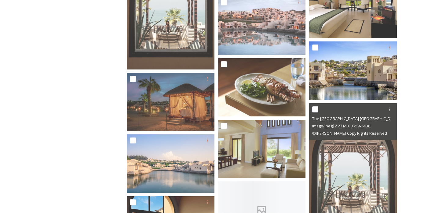
scroll to position [6085, 0]
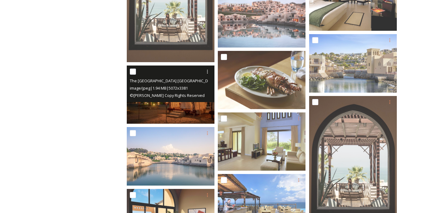
click at [197, 109] on img at bounding box center [171, 95] width 88 height 58
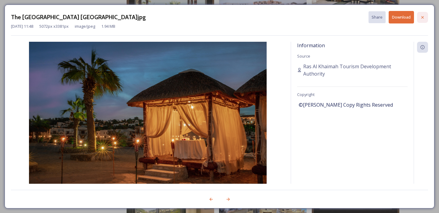
click at [424, 18] on icon at bounding box center [422, 17] width 5 height 5
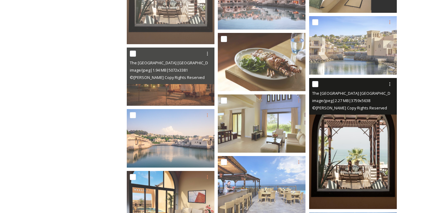
scroll to position [6180, 0]
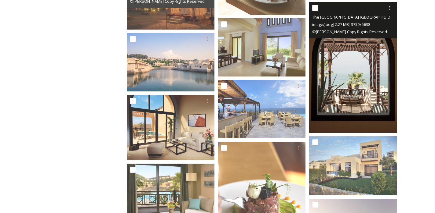
click at [365, 98] on img at bounding box center [353, 68] width 88 height 132
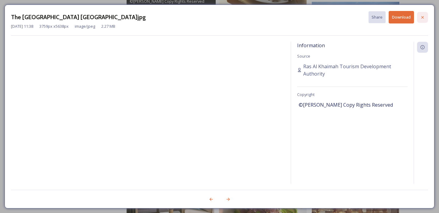
click at [419, 16] on div at bounding box center [422, 17] width 11 height 11
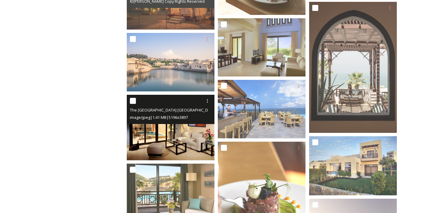
click at [191, 151] on img at bounding box center [171, 128] width 88 height 66
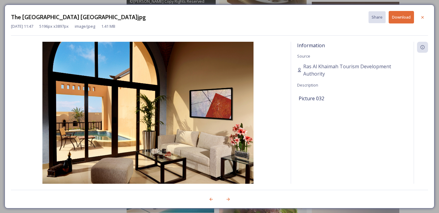
click at [397, 16] on button "Download" at bounding box center [401, 17] width 25 height 13
click at [422, 18] on icon at bounding box center [422, 17] width 5 height 5
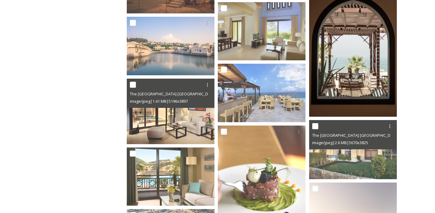
scroll to position [6213, 0]
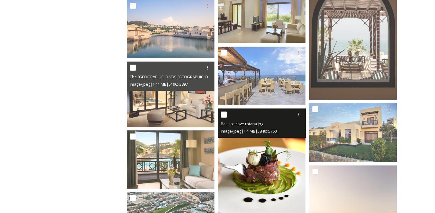
click at [258, 168] on img at bounding box center [262, 175] width 88 height 132
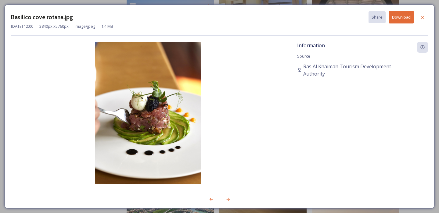
click at [400, 22] on button "Download" at bounding box center [401, 17] width 25 height 13
click at [420, 17] on icon at bounding box center [422, 17] width 5 height 5
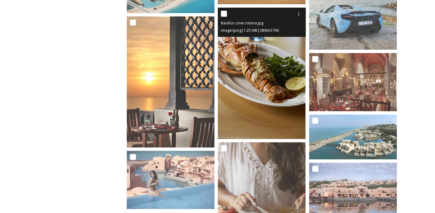
scroll to position [6499, 0]
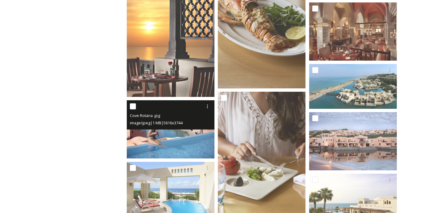
click at [188, 150] on img at bounding box center [171, 129] width 88 height 58
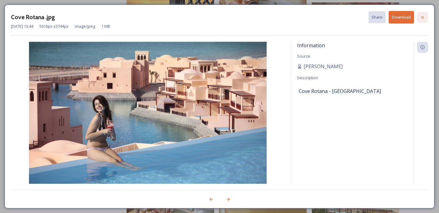
click at [422, 17] on icon at bounding box center [422, 17] width 5 height 5
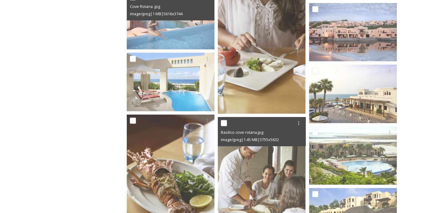
scroll to position [6628, 0]
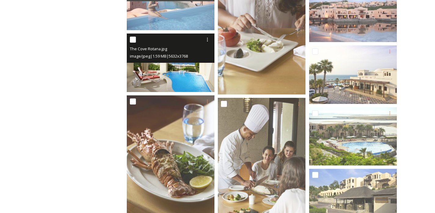
click at [191, 75] on img at bounding box center [171, 63] width 88 height 59
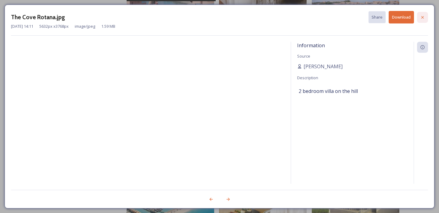
click at [423, 17] on icon at bounding box center [422, 17] width 5 height 5
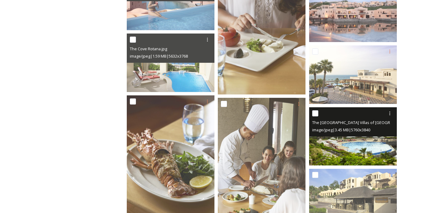
click at [376, 134] on div "The [GEOGRAPHIC_DATA] Villas of [GEOGRAPHIC_DATA]jpg image/jpeg | 3.45 MB | 576…" at bounding box center [353, 121] width 88 height 29
click at [375, 150] on img at bounding box center [353, 136] width 88 height 58
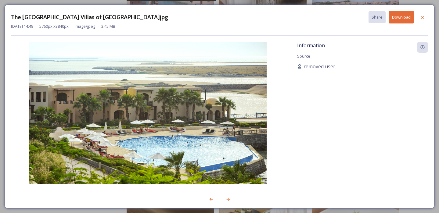
click at [405, 19] on button "Download" at bounding box center [401, 17] width 25 height 13
click at [421, 19] on icon at bounding box center [422, 17] width 5 height 5
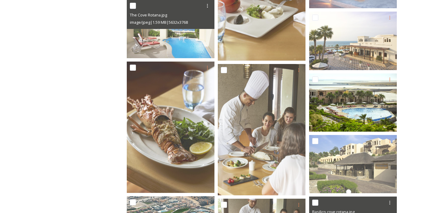
scroll to position [6789, 0]
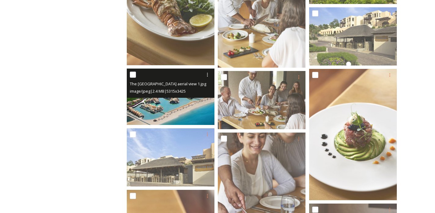
click at [186, 109] on img at bounding box center [171, 97] width 88 height 56
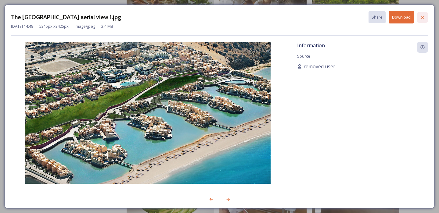
click at [426, 19] on div at bounding box center [422, 17] width 11 height 11
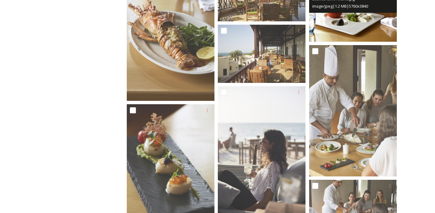
scroll to position [7197, 0]
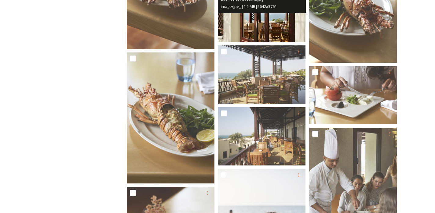
click at [282, 39] on img at bounding box center [262, 13] width 88 height 58
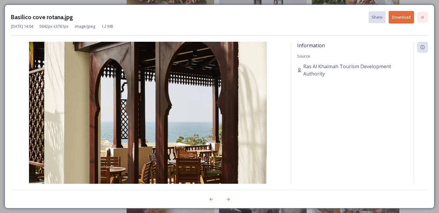
click at [420, 17] on icon at bounding box center [422, 17] width 5 height 5
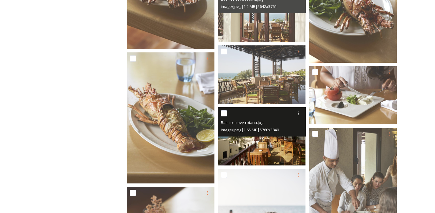
click at [255, 147] on img at bounding box center [262, 136] width 88 height 58
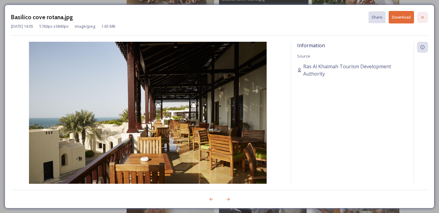
click at [420, 19] on div at bounding box center [422, 17] width 11 height 11
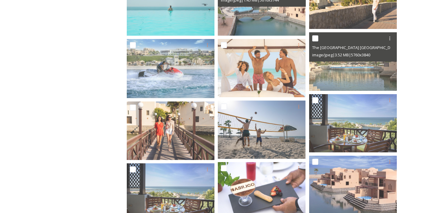
scroll to position [0, 0]
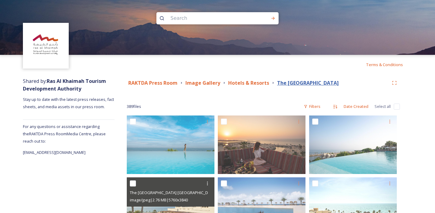
drag, startPoint x: 340, startPoint y: 82, endPoint x: 276, endPoint y: 84, distance: 63.8
click at [276, 84] on div "RAKTDA Press Room Image Gallery Hotels & Resorts The [GEOGRAPHIC_DATA]" at bounding box center [258, 83] width 262 height 8
copy strong "The [GEOGRAPHIC_DATA]"
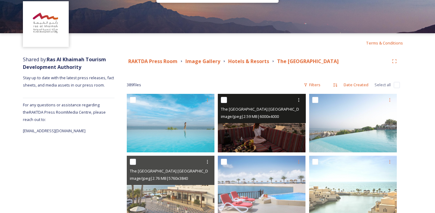
scroll to position [22, 0]
